Goal: Complete application form

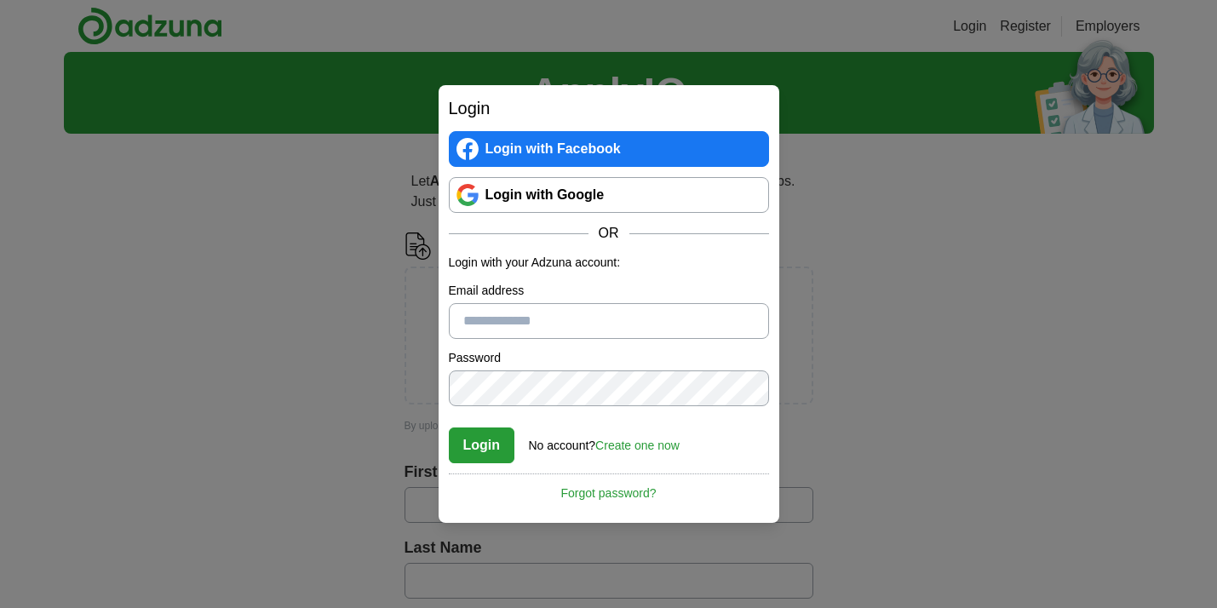
click at [545, 204] on link "Login with Google" at bounding box center [609, 195] width 320 height 36
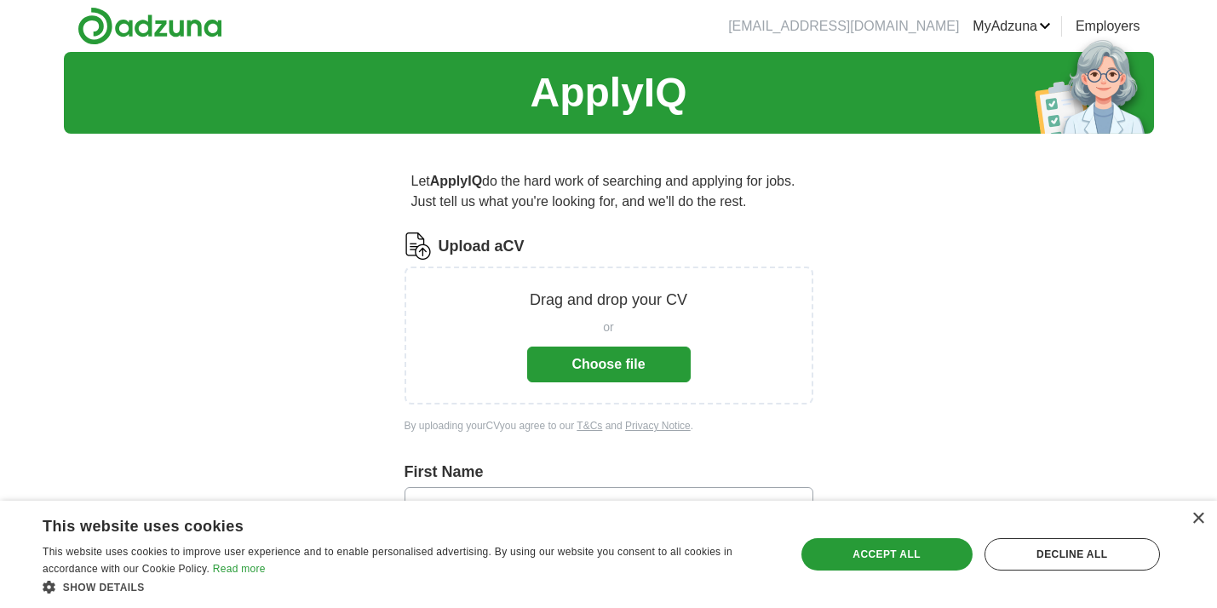
click at [598, 367] on button "Choose file" at bounding box center [609, 365] width 164 height 36
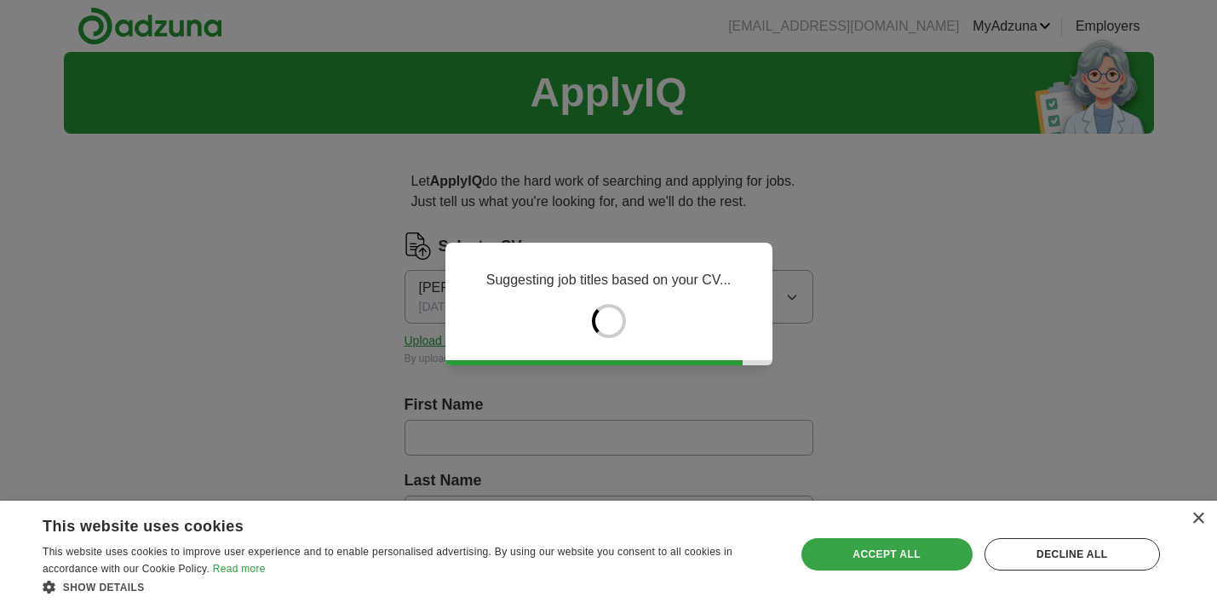
click at [902, 551] on div "Accept all" at bounding box center [886, 554] width 171 height 32
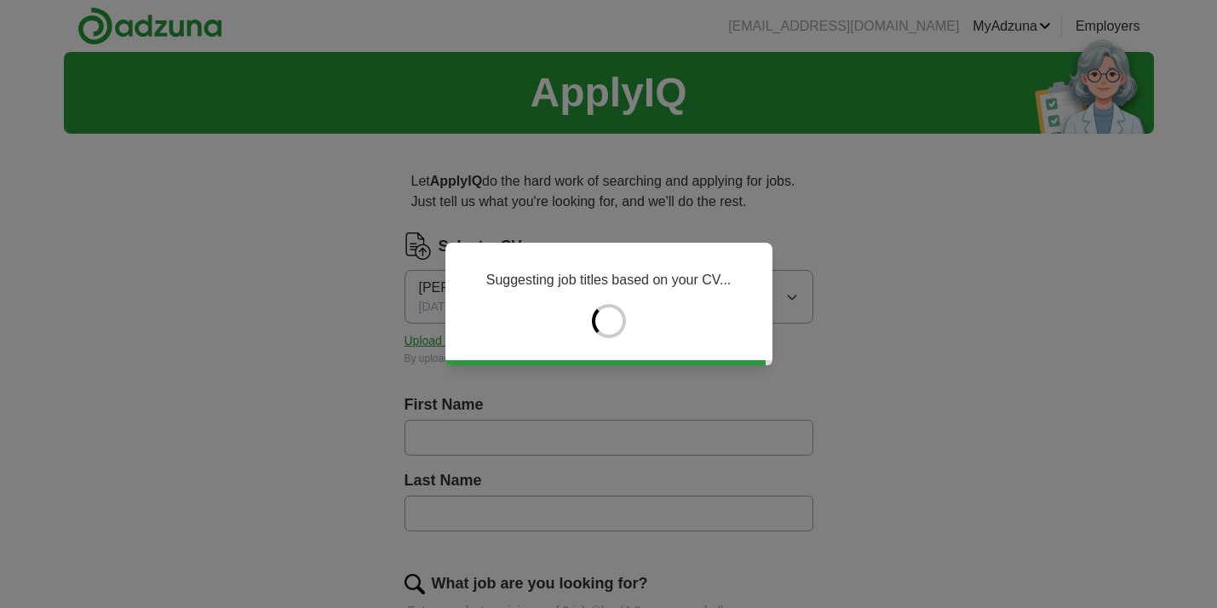
type input "******"
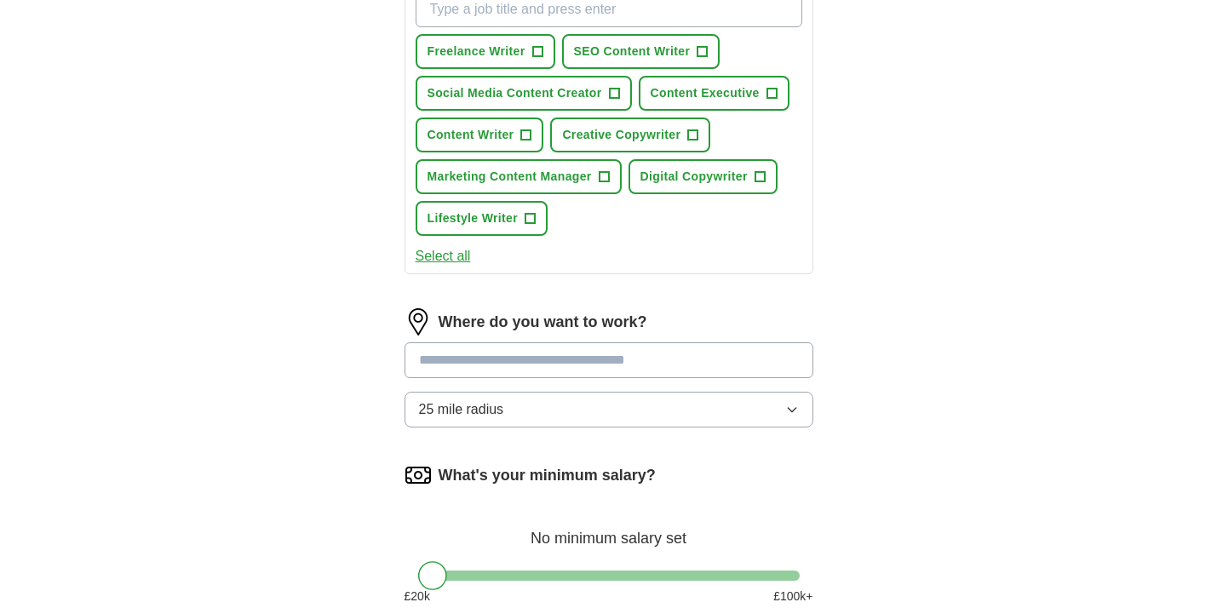
scroll to position [649, 0]
click at [460, 362] on input "text" at bounding box center [609, 361] width 409 height 36
type input "********"
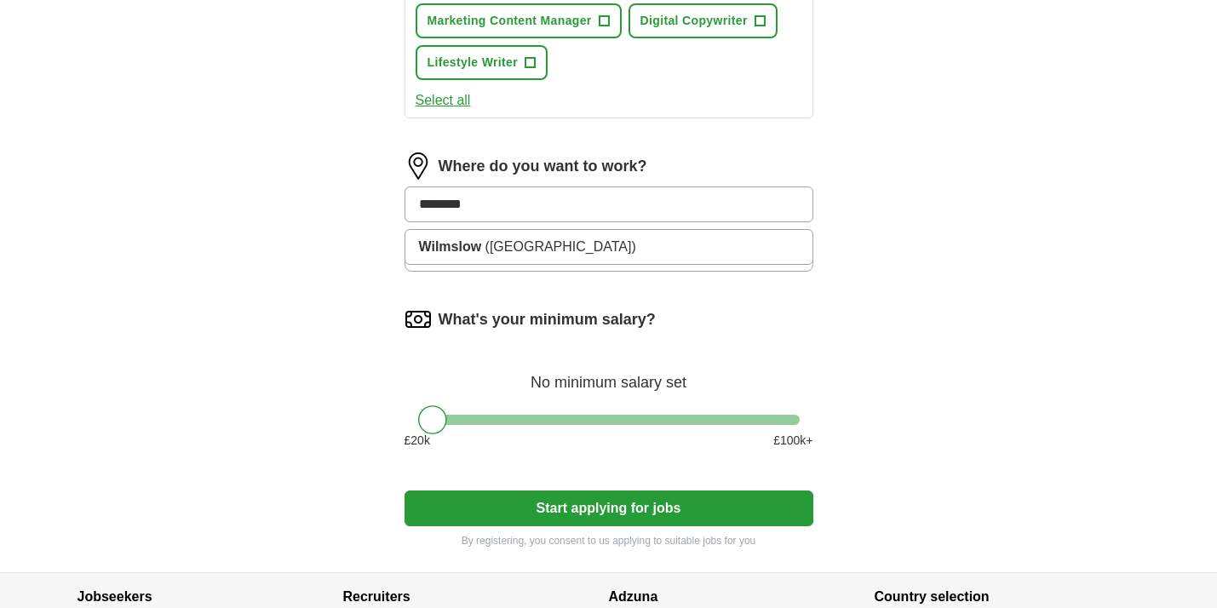
scroll to position [808, 0]
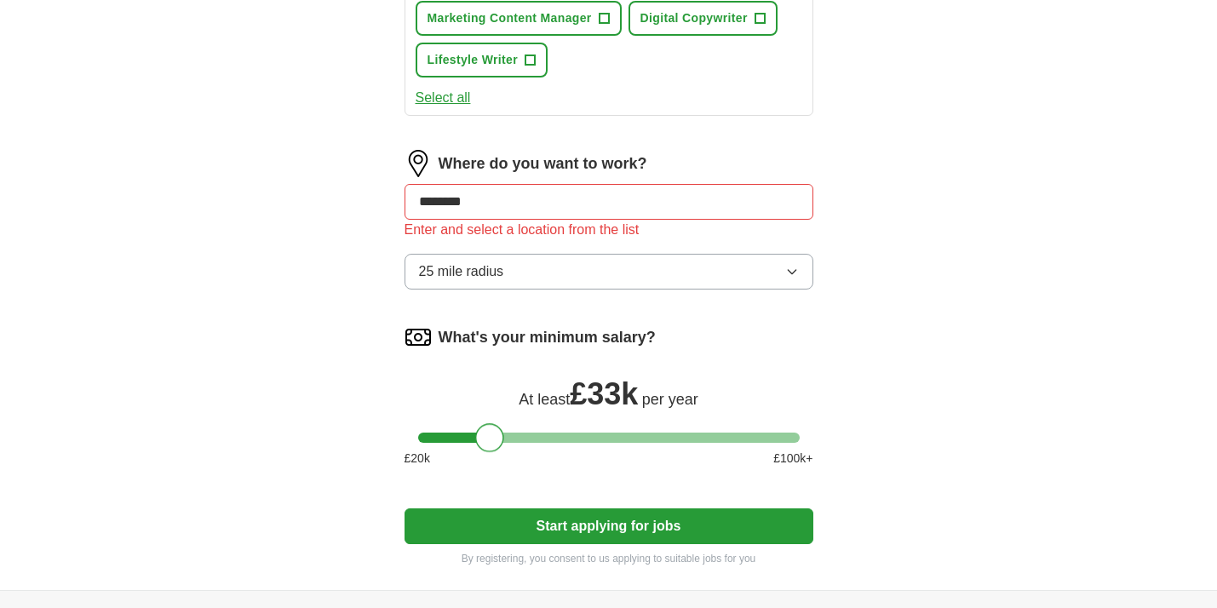
drag, startPoint x: 433, startPoint y: 418, endPoint x: 492, endPoint y: 422, distance: 58.9
click at [492, 422] on div "What's your minimum salary? At least £ 33k per year £ 20 k £ 100 k+" at bounding box center [609, 403] width 409 height 158
drag, startPoint x: 494, startPoint y: 433, endPoint x: 481, endPoint y: 435, distance: 12.9
click at [481, 435] on div at bounding box center [476, 437] width 29 height 29
click at [620, 528] on button "Start applying for jobs" at bounding box center [609, 526] width 409 height 36
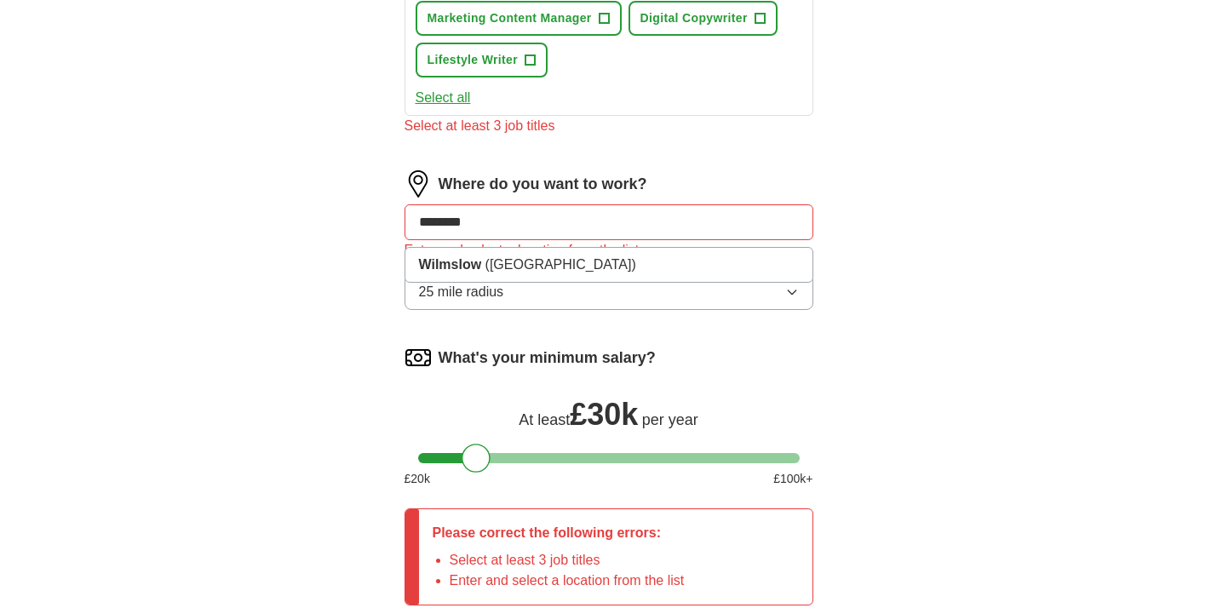
click at [493, 228] on input "********" at bounding box center [609, 222] width 409 height 36
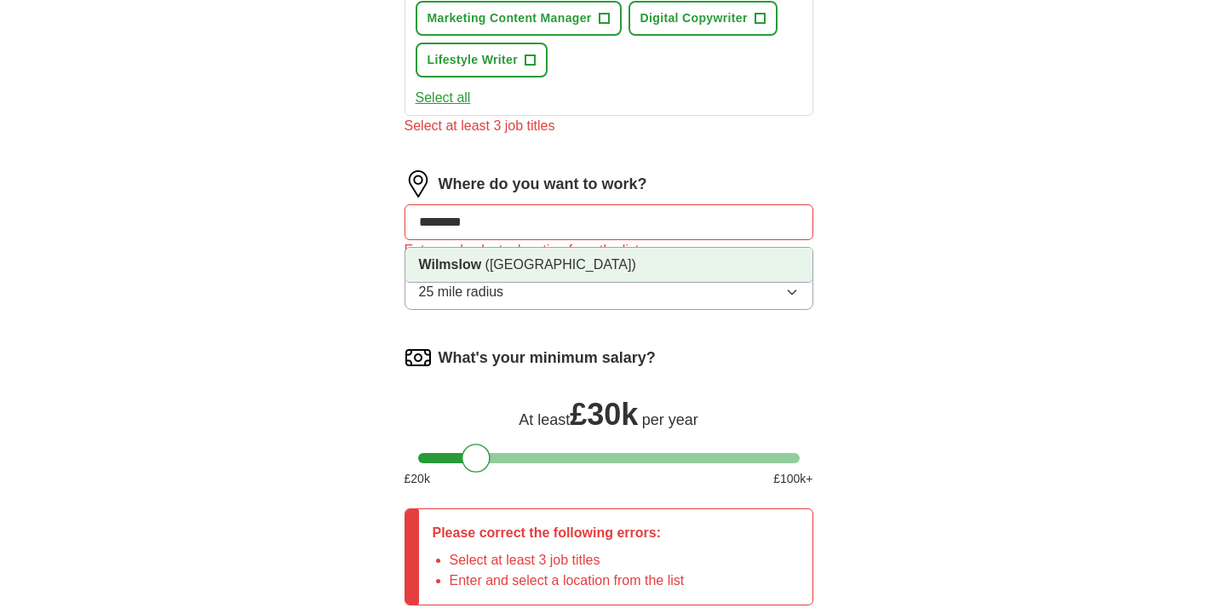
click at [455, 267] on strong "Wilmslow" at bounding box center [450, 264] width 63 height 14
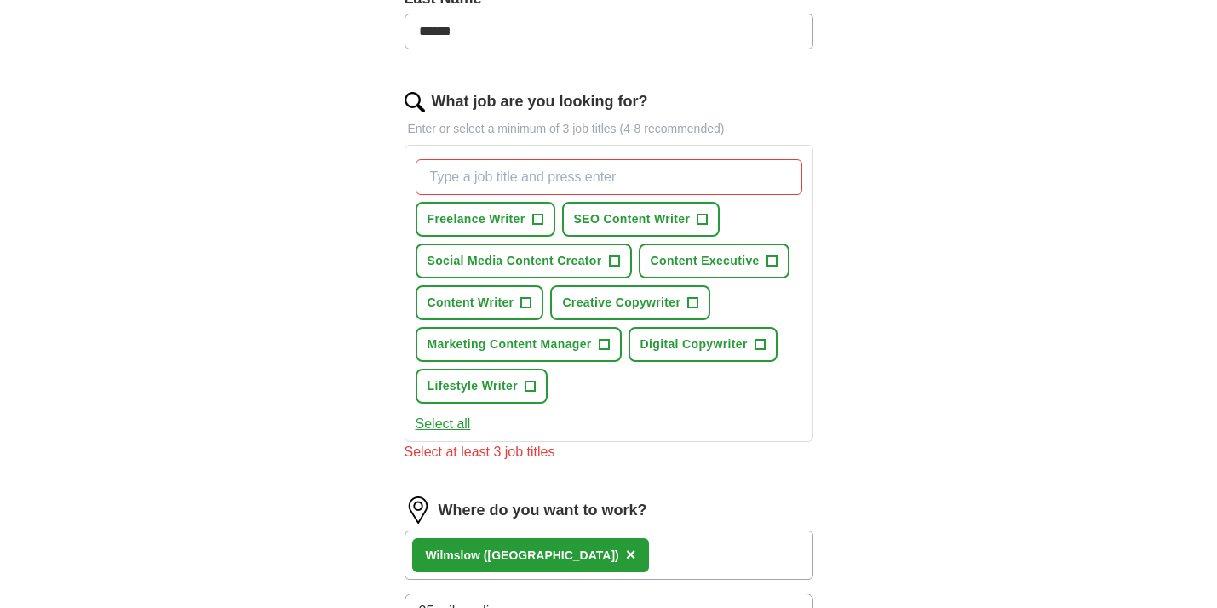
scroll to position [482, 0]
click at [533, 303] on button "Content Writer +" at bounding box center [480, 302] width 129 height 35
click at [724, 342] on span "Digital Copywriter" at bounding box center [693, 345] width 107 height 18
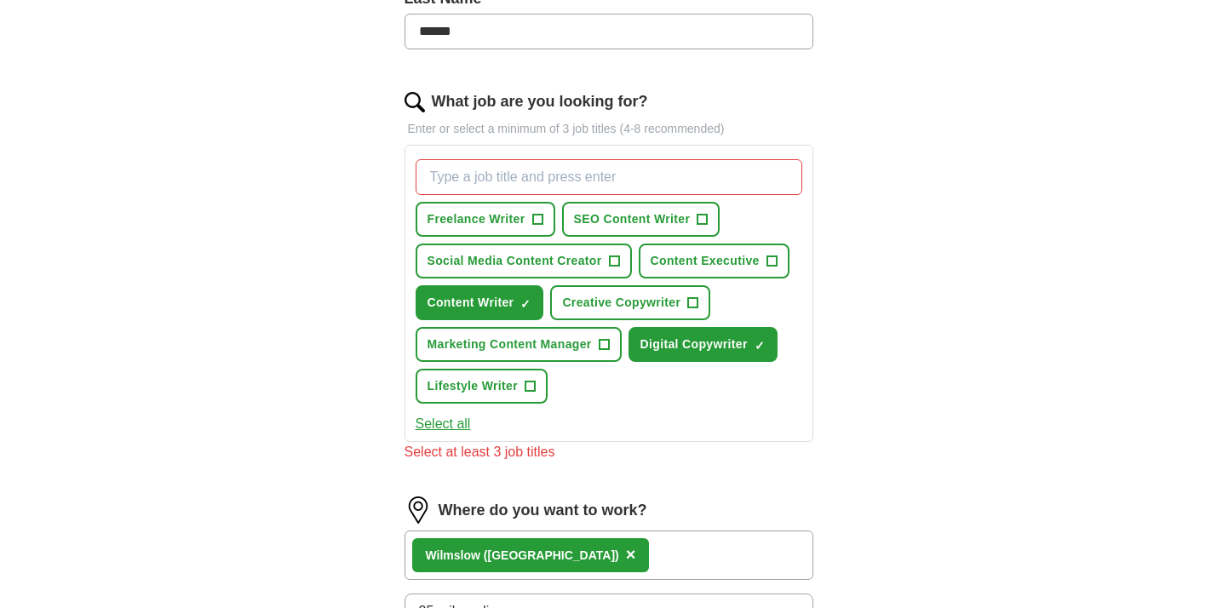
click at [497, 384] on span "Lifestyle Writer" at bounding box center [473, 386] width 91 height 18
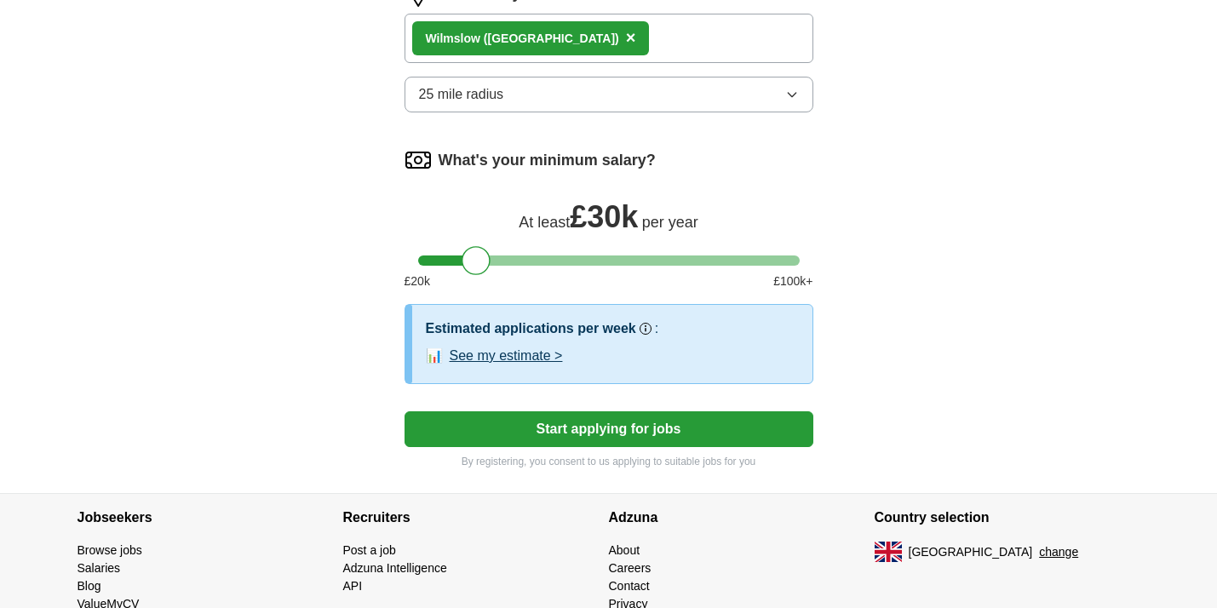
scroll to position [998, 0]
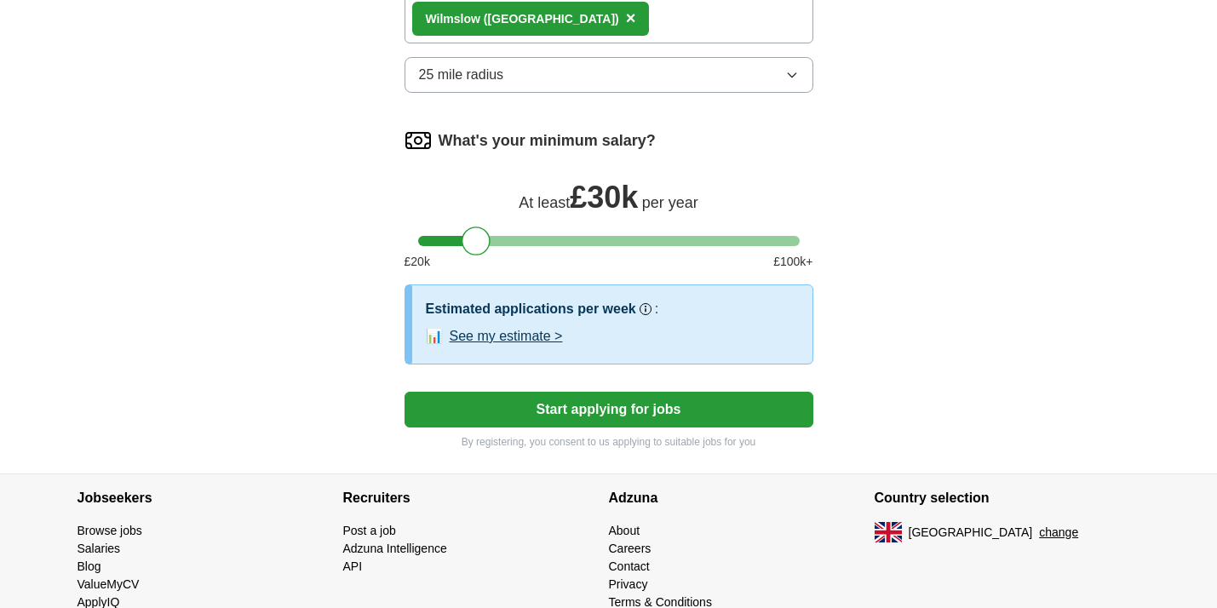
click at [629, 413] on button "Start applying for jobs" at bounding box center [609, 410] width 409 height 36
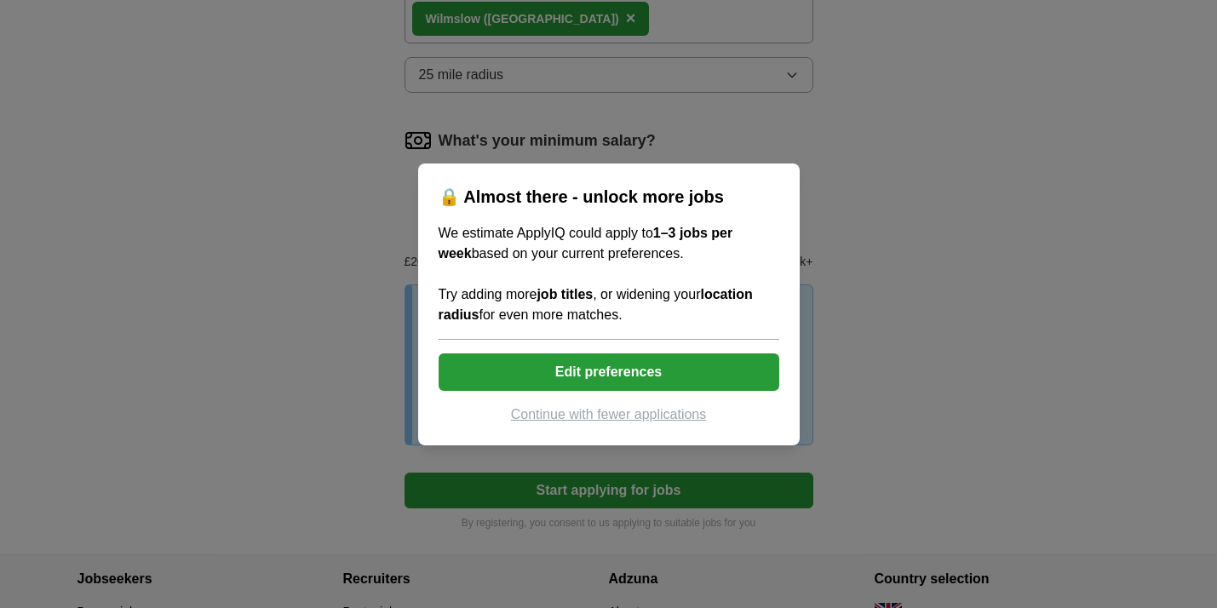
click at [610, 376] on button "Edit preferences" at bounding box center [609, 371] width 341 height 37
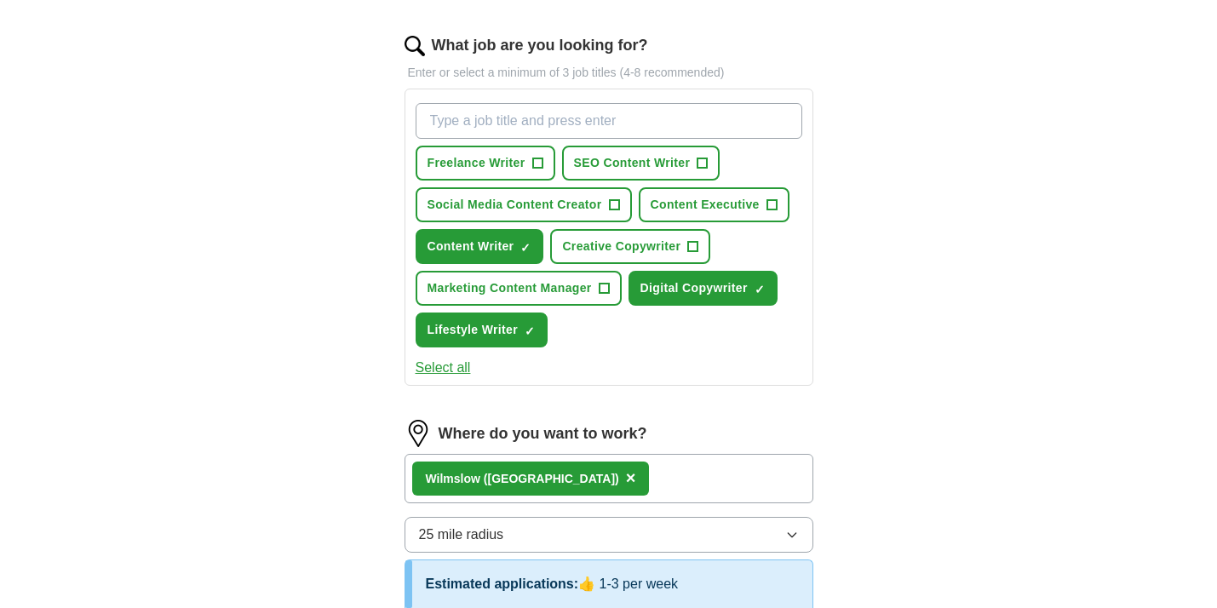
scroll to position [538, 0]
click at [475, 122] on input "What job are you looking for?" at bounding box center [609, 121] width 387 height 36
type input "travel writer"
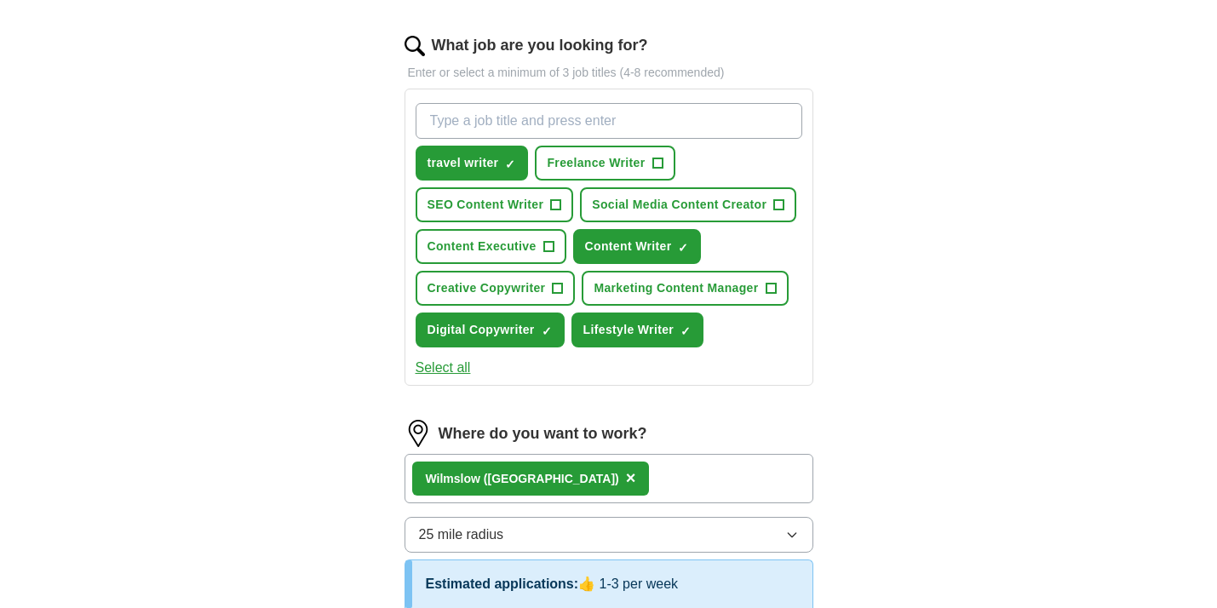
click at [518, 248] on span "Content Executive" at bounding box center [482, 247] width 109 height 18
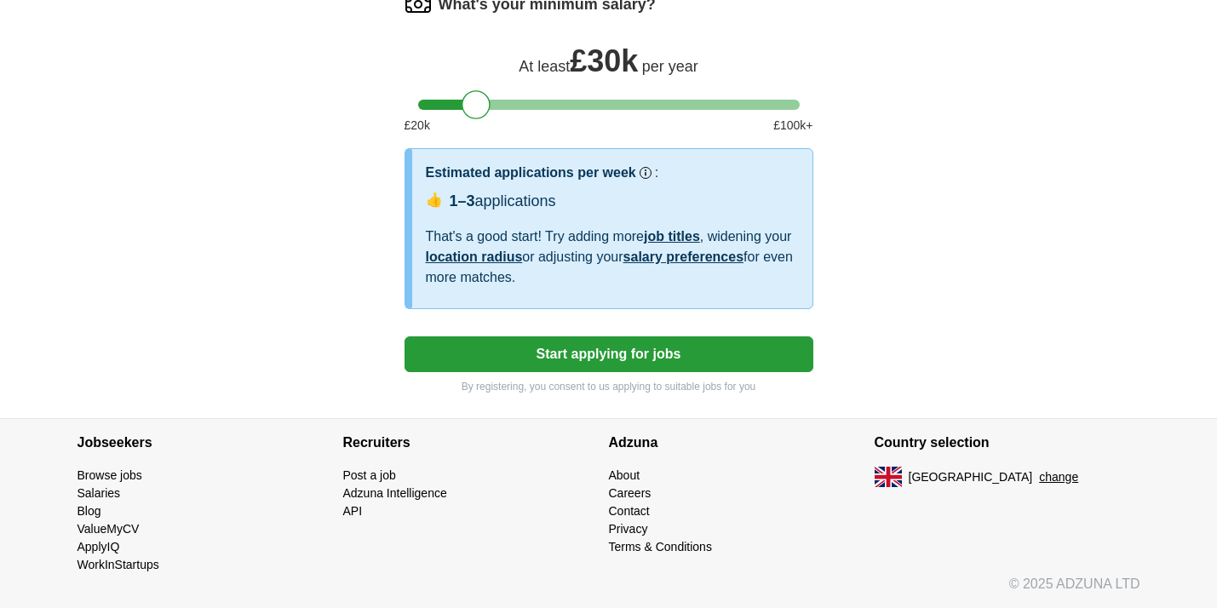
scroll to position [1134, 0]
click at [591, 359] on button "Start applying for jobs" at bounding box center [609, 354] width 409 height 36
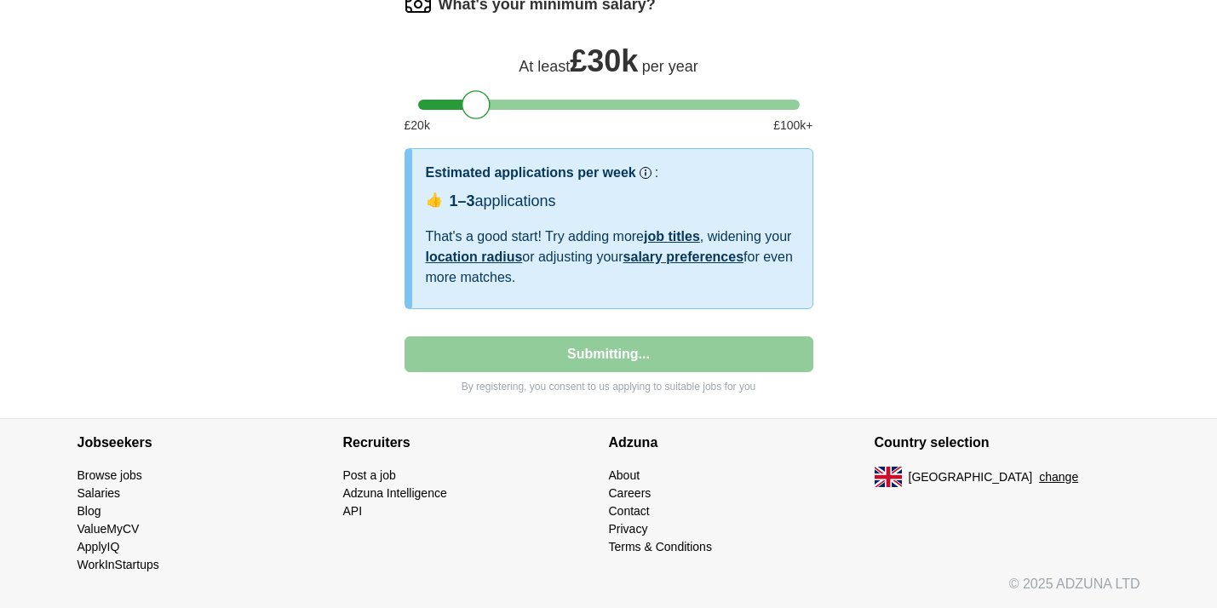
select select "**"
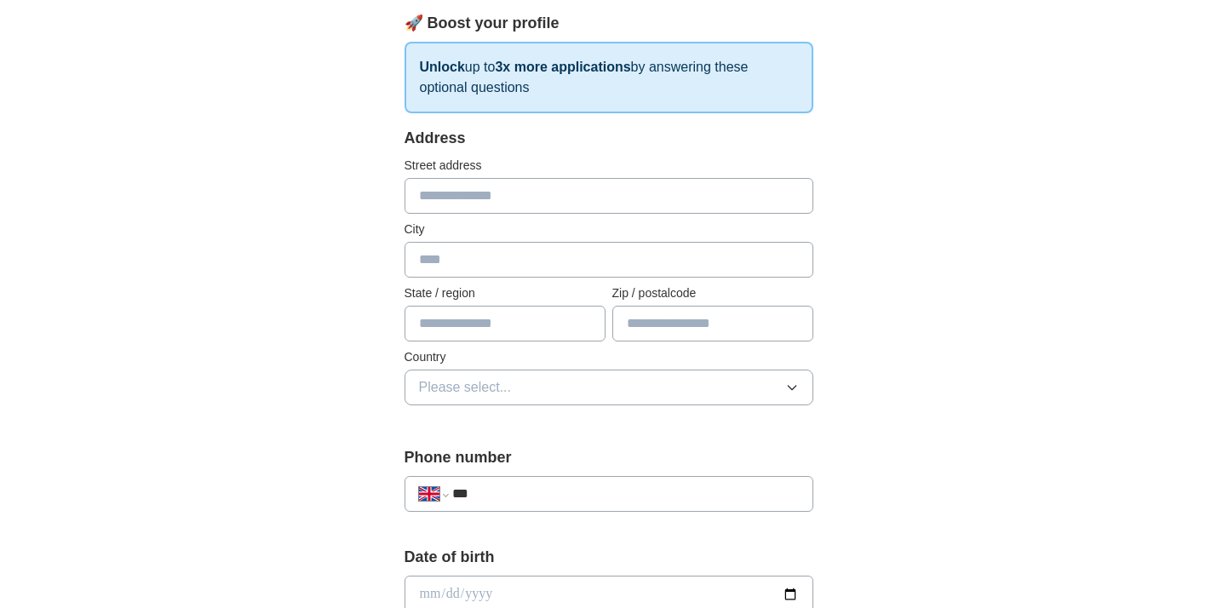
scroll to position [244, 0]
click at [461, 200] on input "text" at bounding box center [609, 196] width 409 height 36
type input "*"
type input "**********"
click at [439, 266] on input "text" at bounding box center [609, 260] width 409 height 36
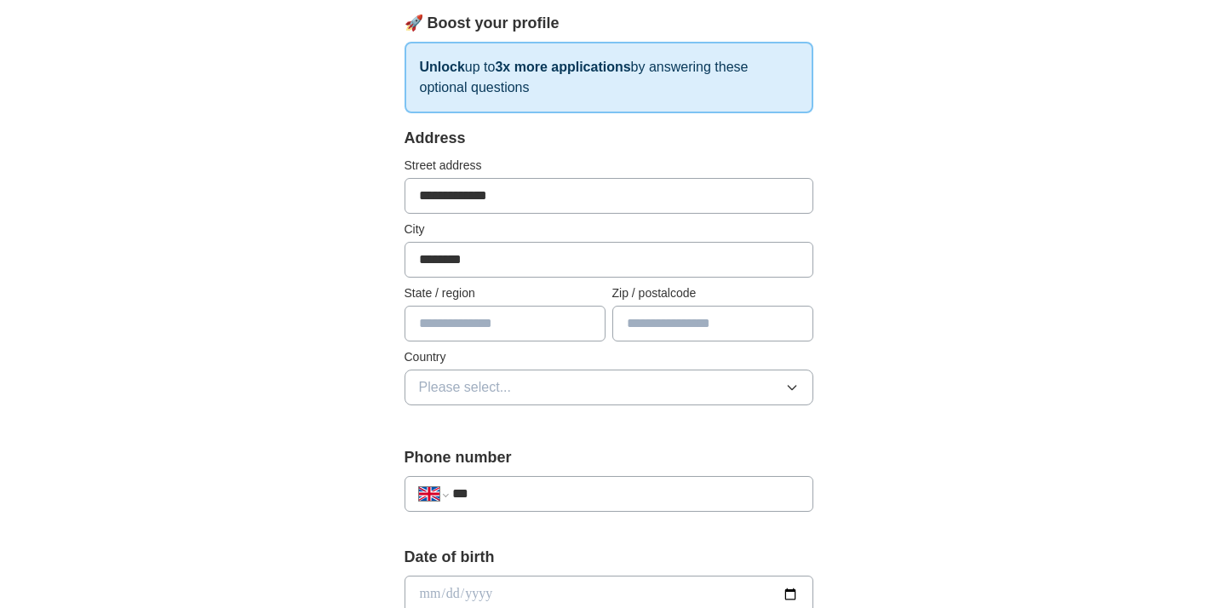
type input "********"
click at [447, 329] on input "text" at bounding box center [505, 324] width 201 height 36
type input "********"
click at [682, 326] on input "text" at bounding box center [712, 324] width 201 height 36
type input "*******"
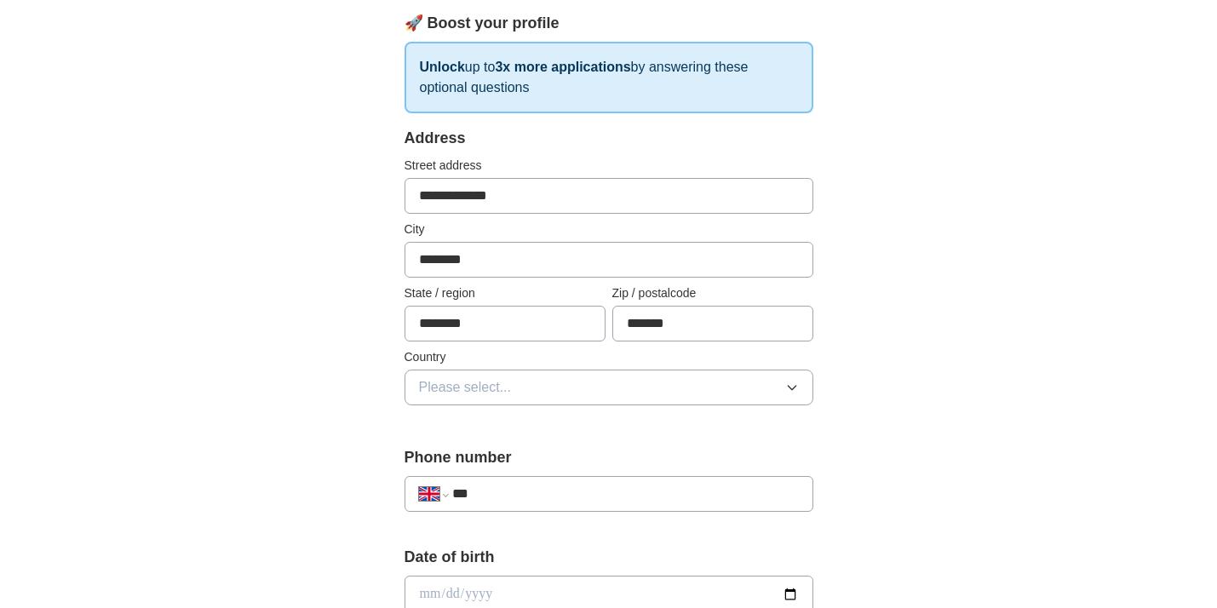
click at [792, 384] on icon "button" at bounding box center [792, 388] width 14 height 14
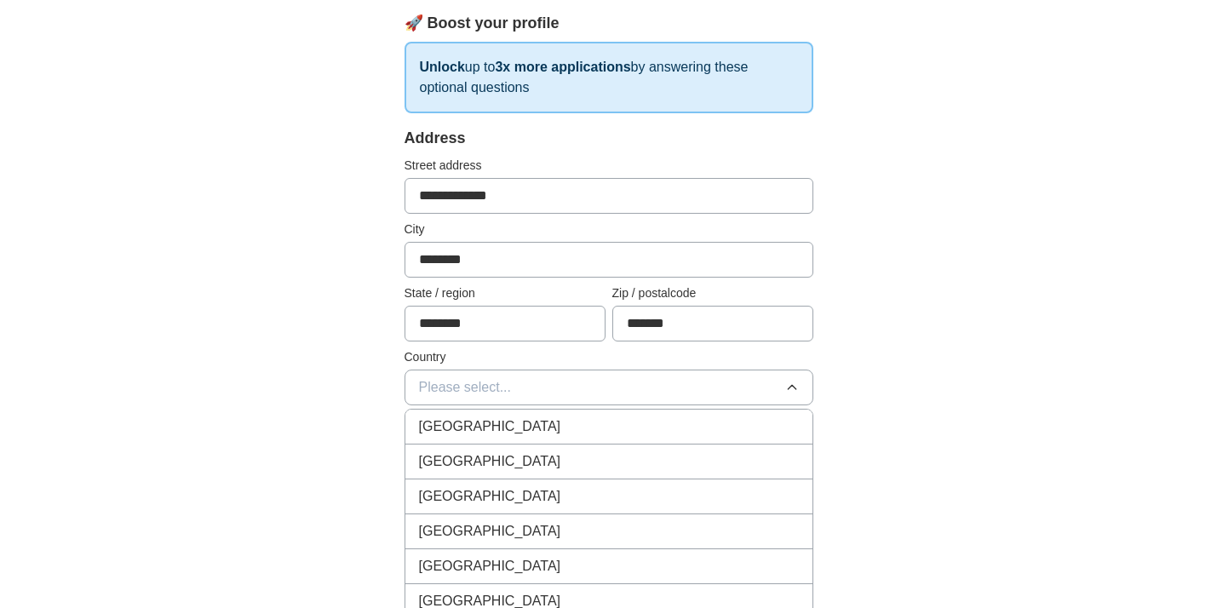
click at [551, 424] on div "[GEOGRAPHIC_DATA]" at bounding box center [609, 426] width 380 height 20
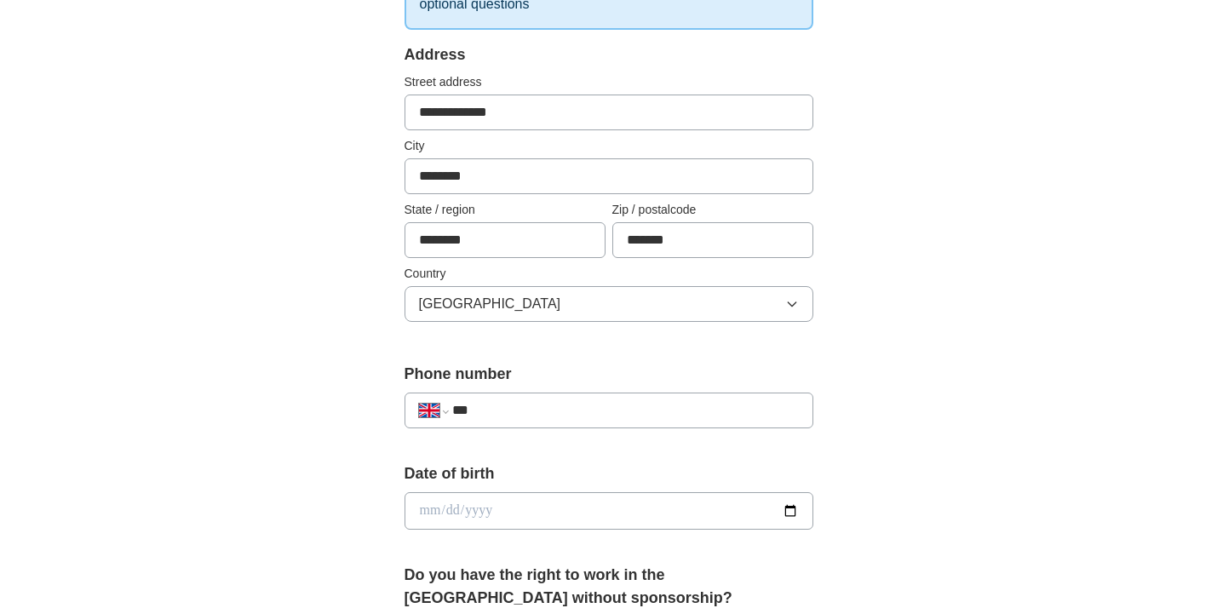
scroll to position [347, 0]
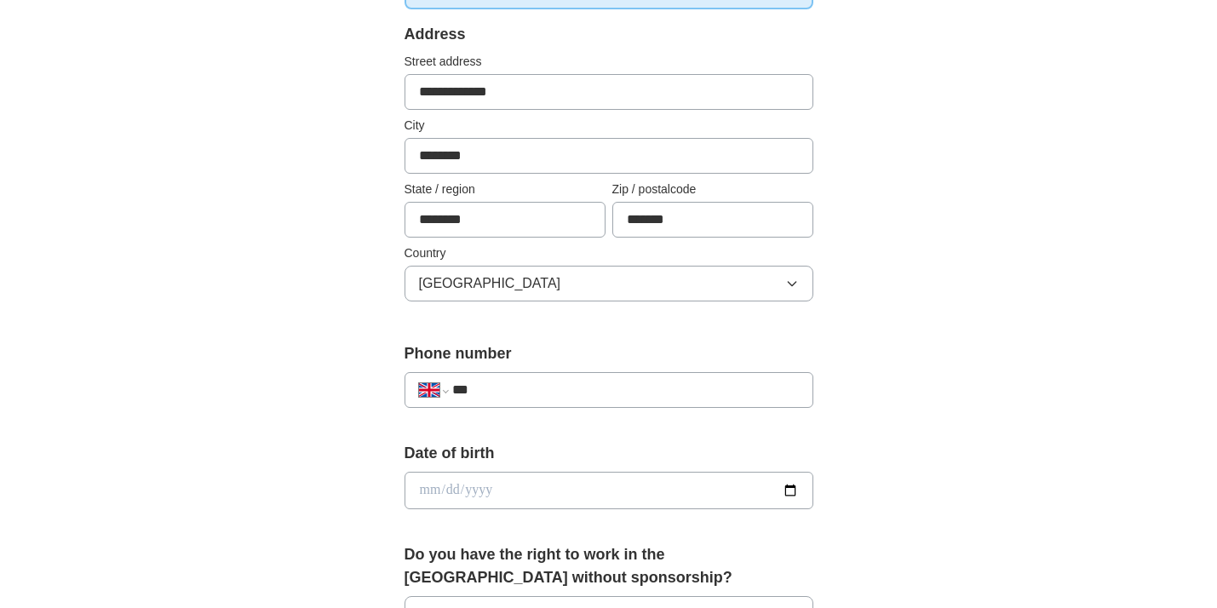
click at [484, 397] on input "***" at bounding box center [625, 390] width 346 height 20
type input "**********"
click at [439, 493] on input "date" at bounding box center [609, 490] width 409 height 37
click at [451, 491] on input "date" at bounding box center [609, 490] width 409 height 37
click at [490, 492] on input "date" at bounding box center [609, 490] width 409 height 37
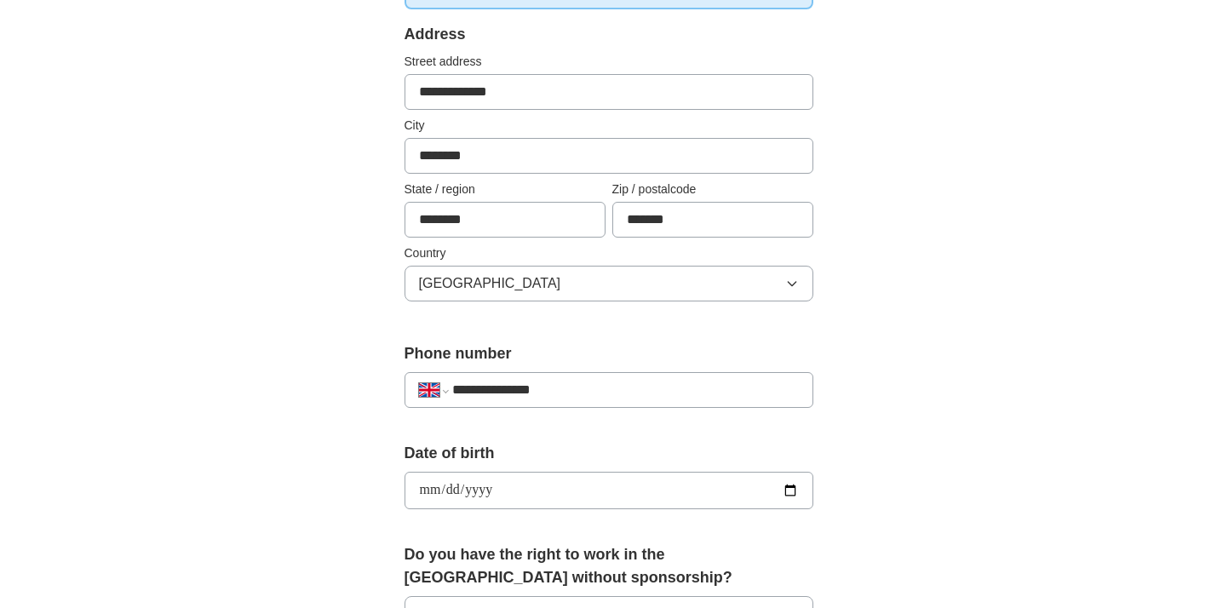
type input "**********"
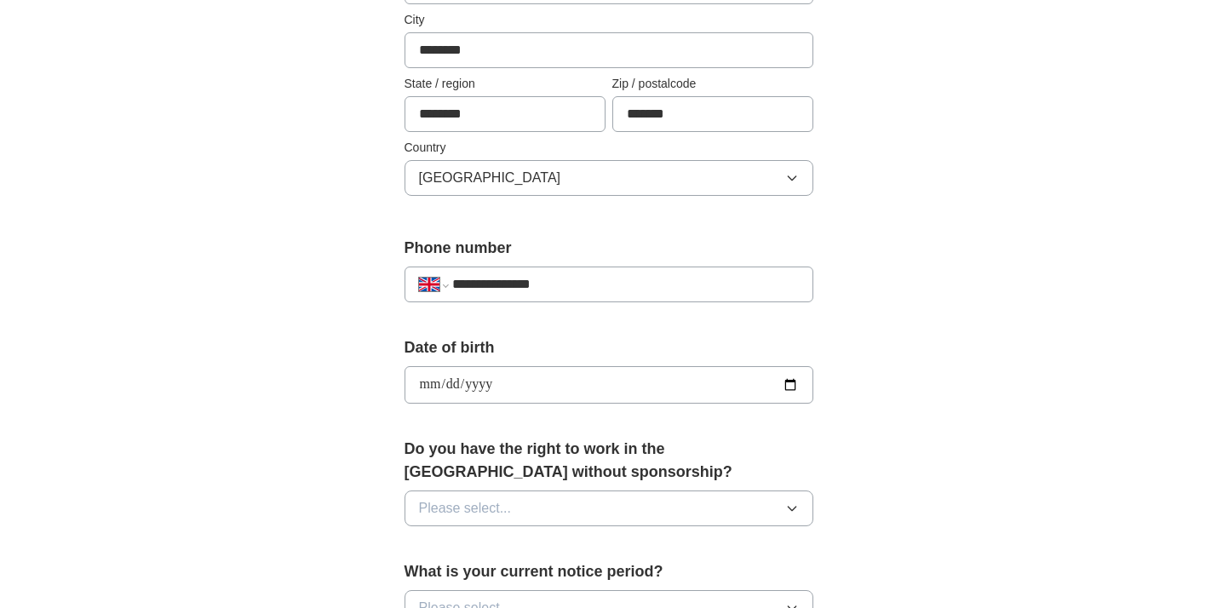
scroll to position [452, 0]
click at [785, 515] on icon "button" at bounding box center [792, 509] width 14 height 14
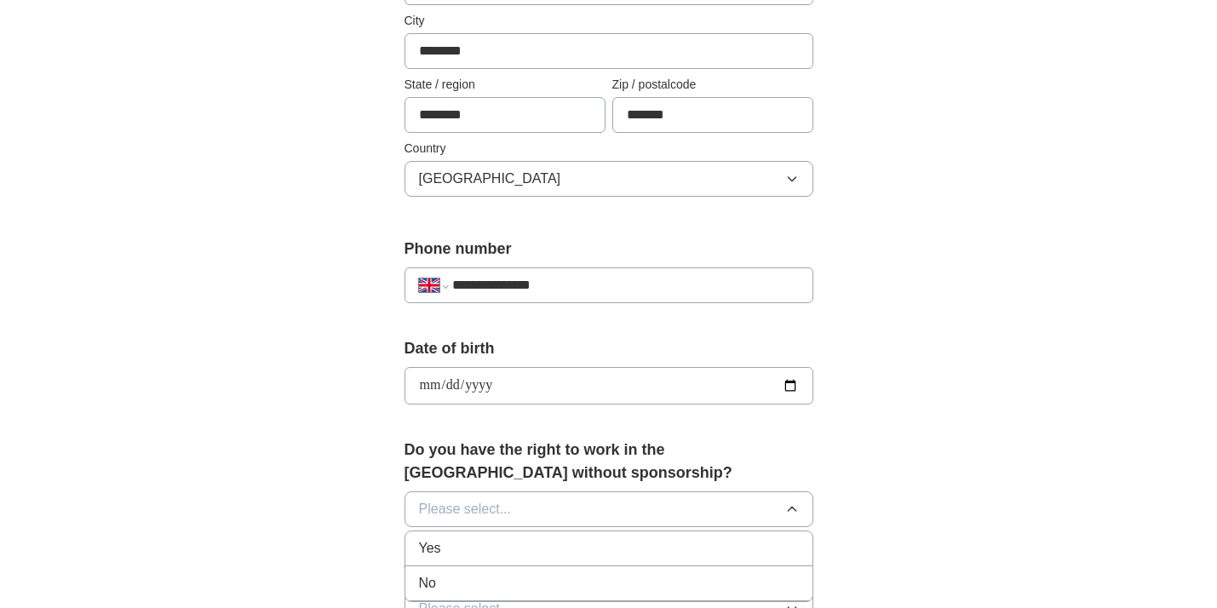
click at [491, 542] on div "Yes" at bounding box center [609, 548] width 380 height 20
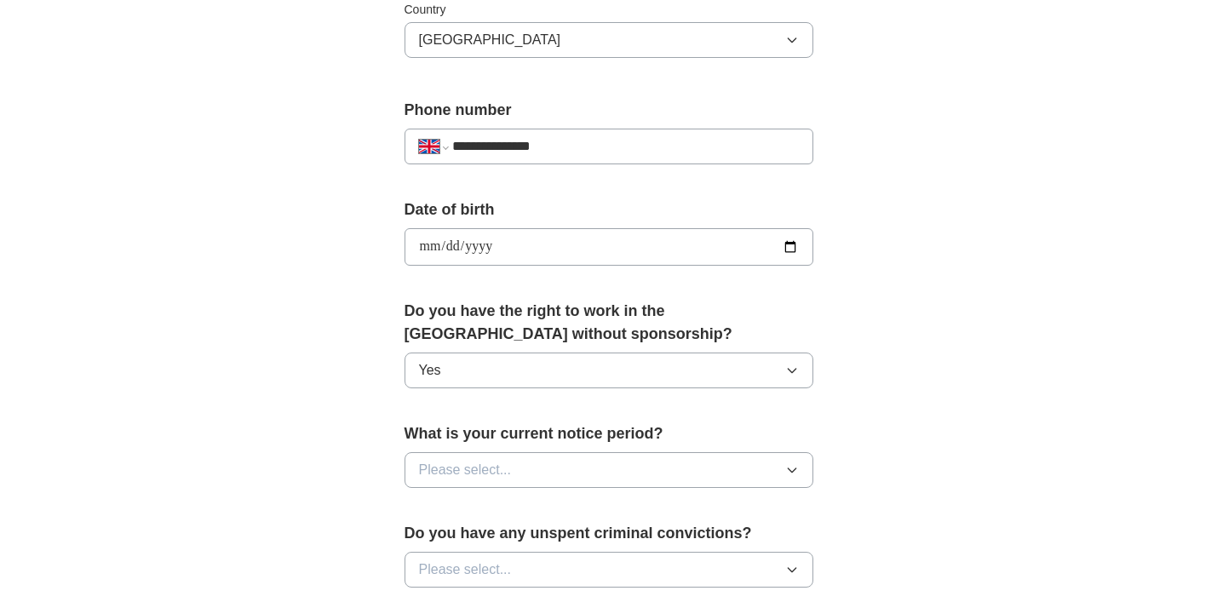
scroll to position [590, 0]
click at [793, 473] on icon "button" at bounding box center [792, 471] width 14 height 14
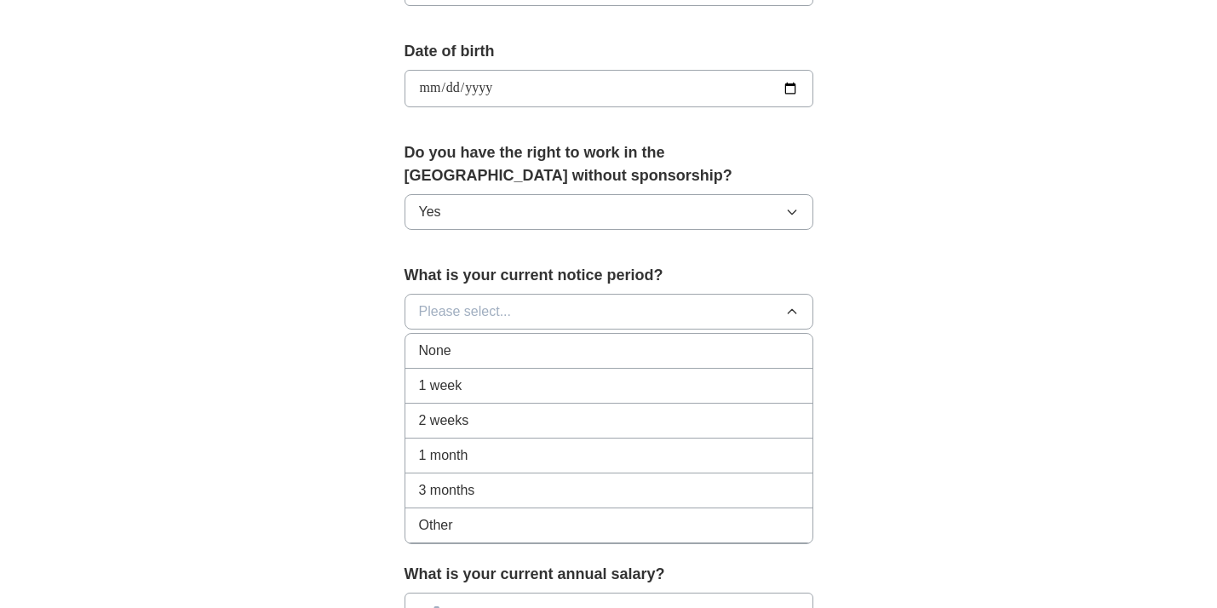
scroll to position [751, 0]
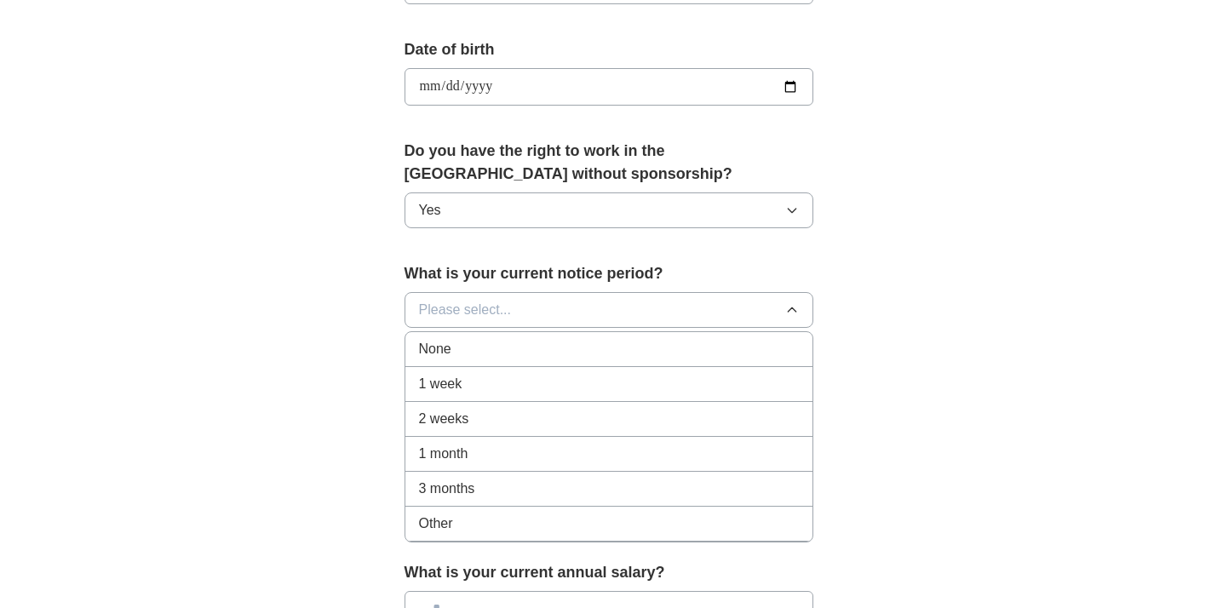
click at [457, 420] on span "2 weeks" at bounding box center [444, 419] width 50 height 20
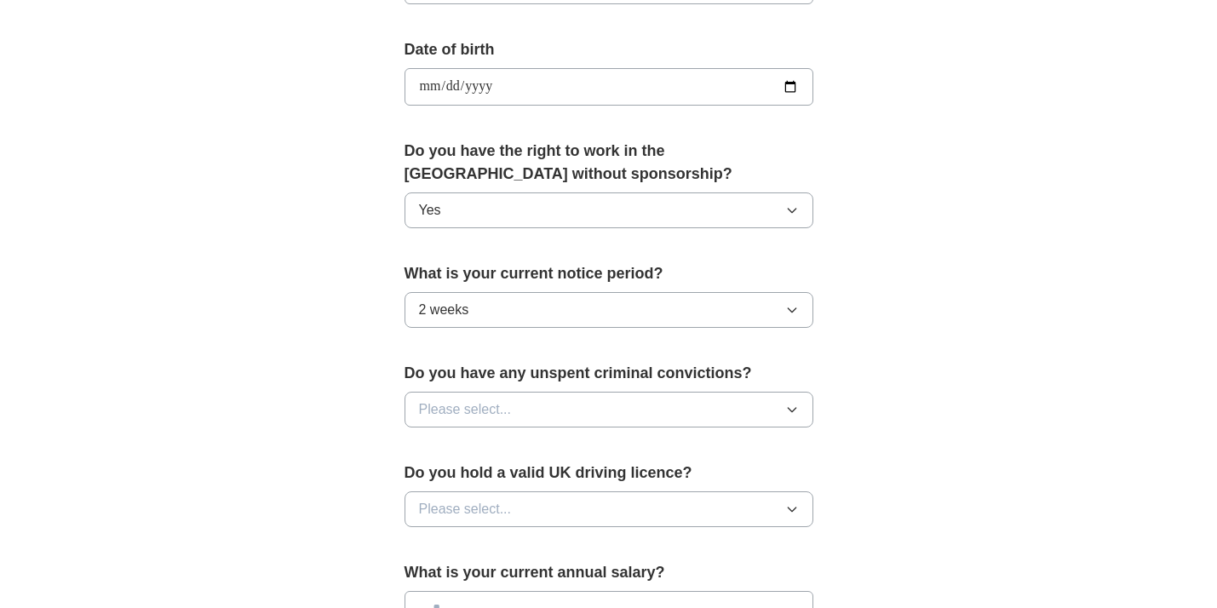
click at [795, 413] on icon "button" at bounding box center [792, 410] width 14 height 14
click at [552, 493] on div "No" at bounding box center [609, 484] width 380 height 20
click at [800, 510] on button "Please select..." at bounding box center [609, 509] width 409 height 36
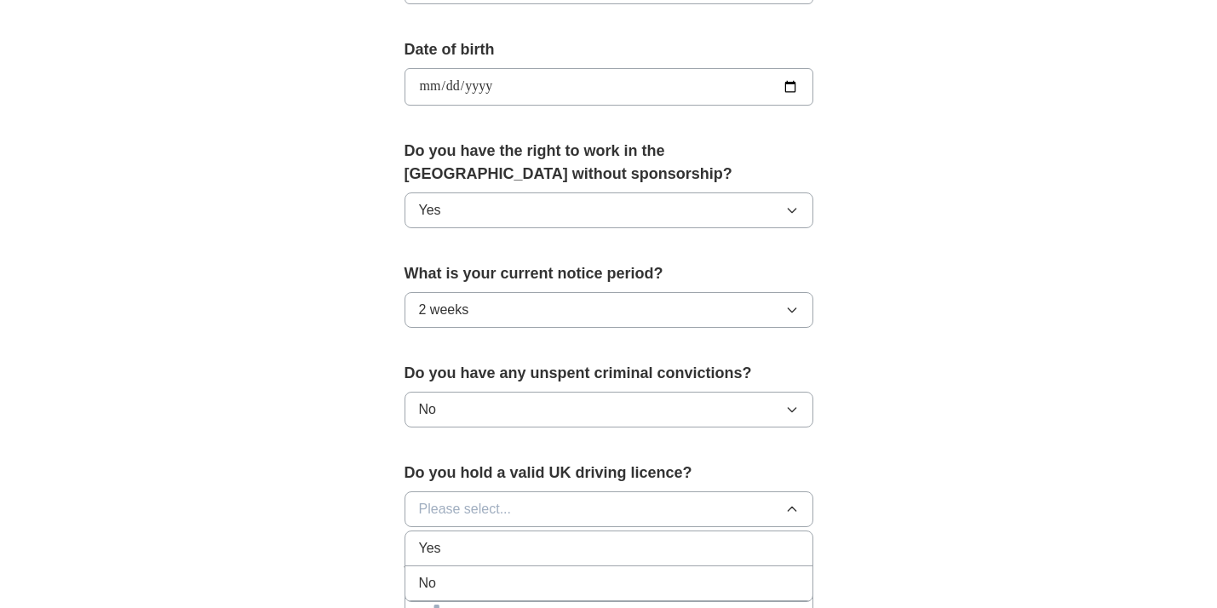
click at [592, 553] on div "Yes" at bounding box center [609, 548] width 380 height 20
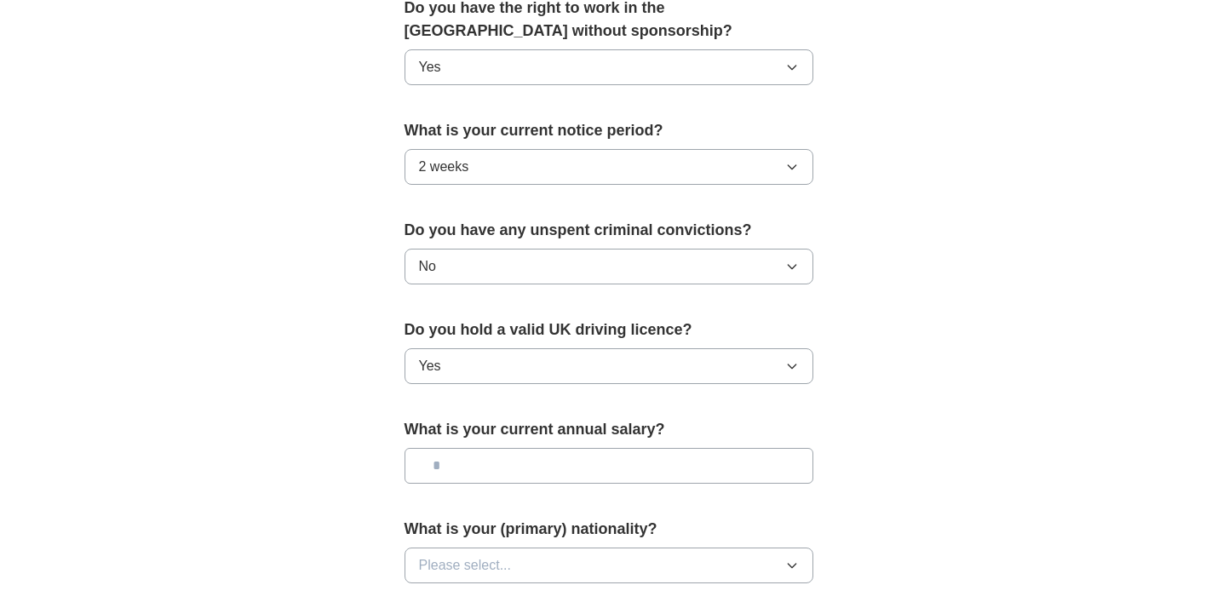
scroll to position [893, 0]
click at [453, 474] on input "text" at bounding box center [609, 467] width 409 height 36
type input "*******"
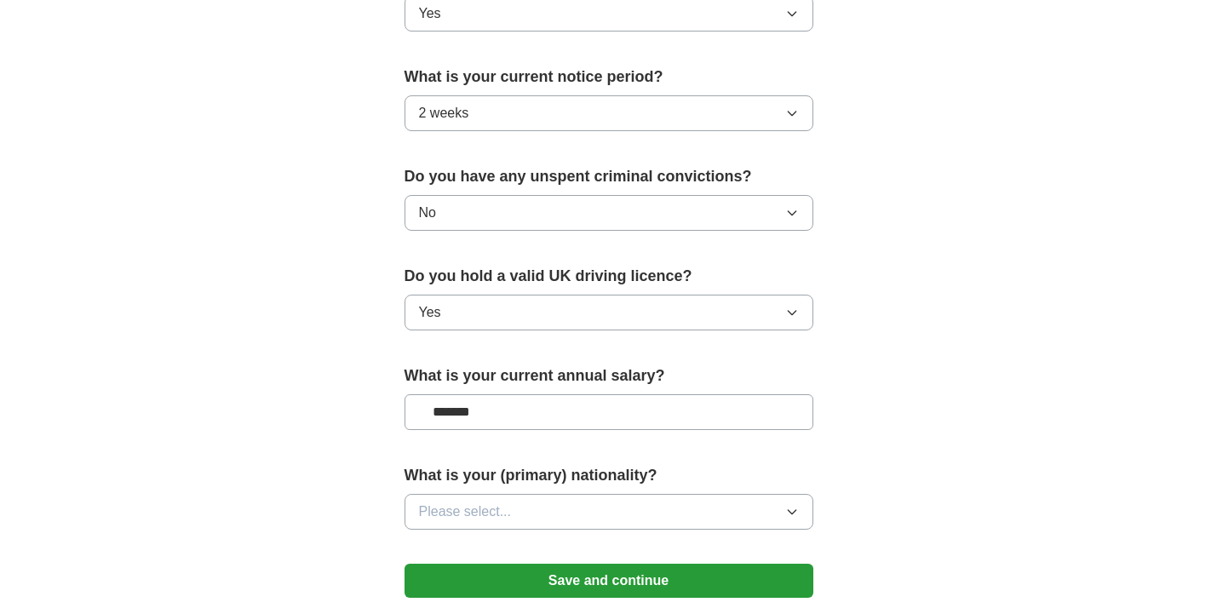
click at [791, 511] on icon "button" at bounding box center [792, 512] width 14 height 14
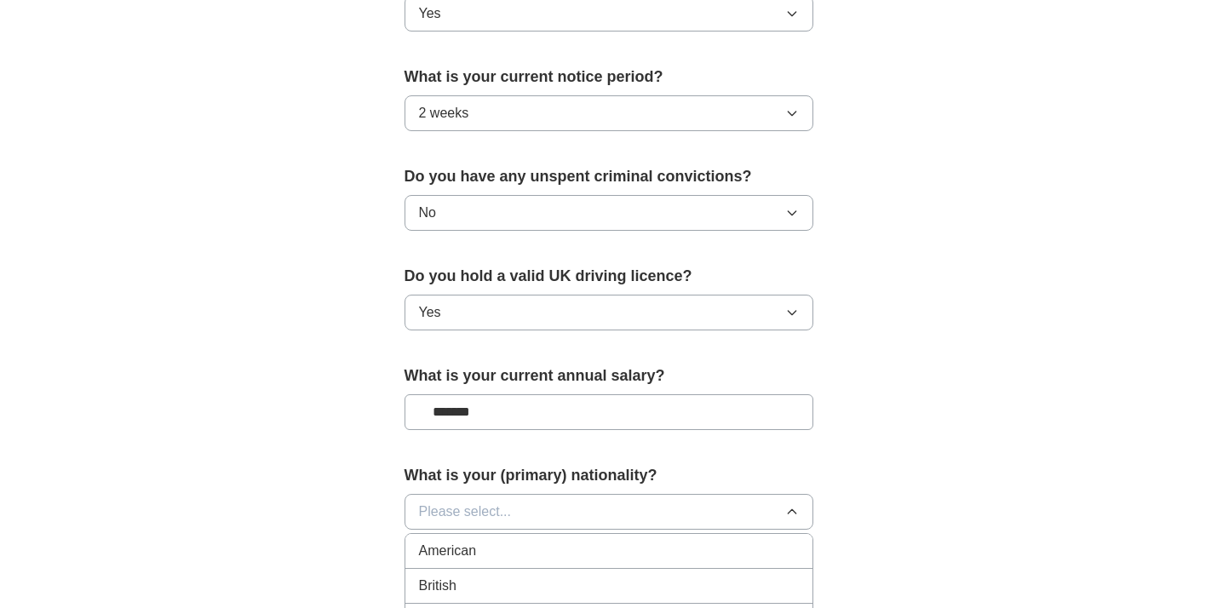
click at [532, 583] on div "British" at bounding box center [609, 586] width 380 height 20
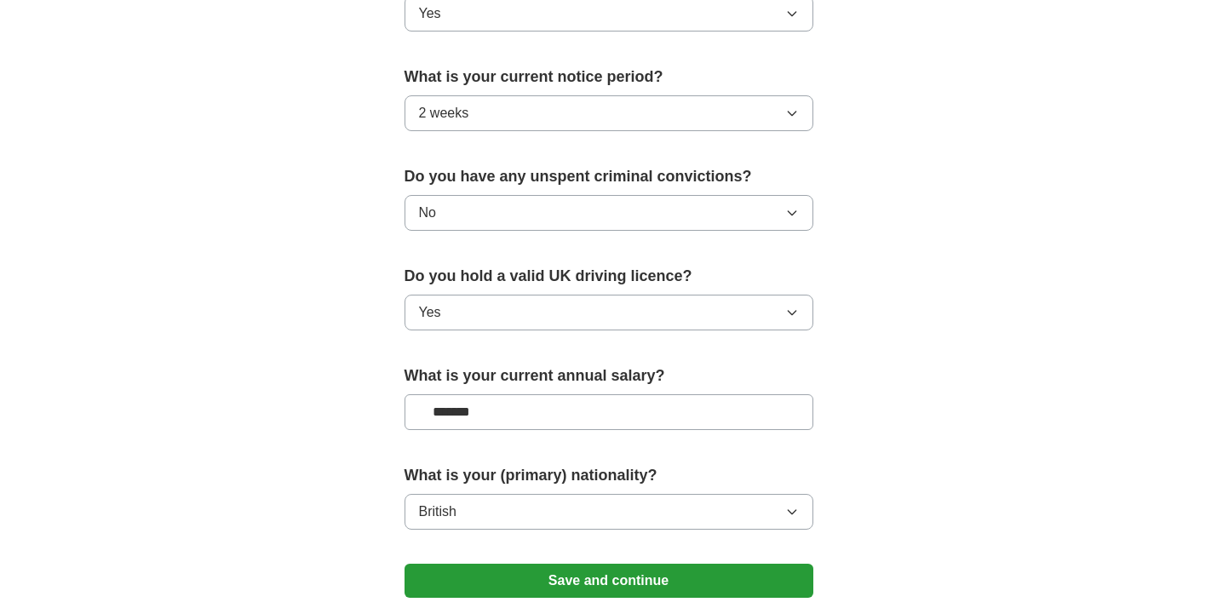
click at [616, 583] on button "Save and continue" at bounding box center [609, 581] width 409 height 34
